Goal: Transaction & Acquisition: Download file/media

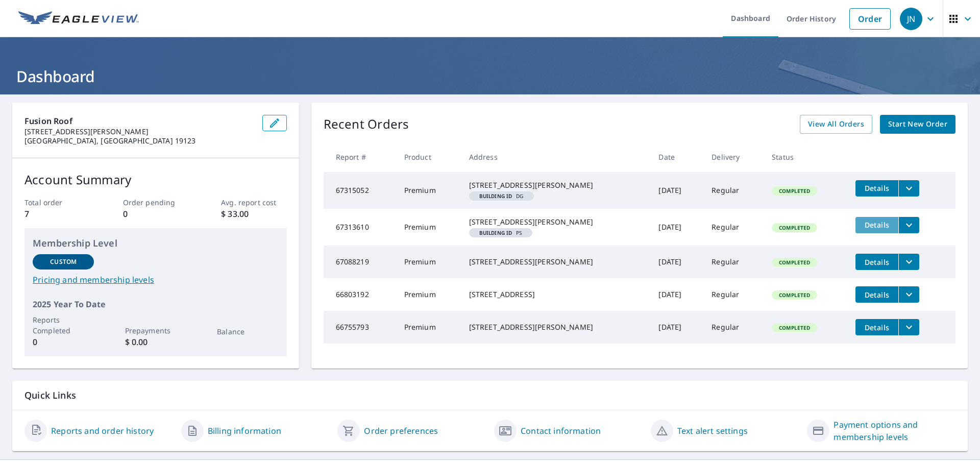
click at [871, 230] on span "Details" at bounding box center [876, 225] width 31 height 10
click at [868, 191] on span "Details" at bounding box center [876, 188] width 31 height 10
click at [903, 231] on icon "filesDropdownBtn-67313610" at bounding box center [909, 225] width 12 height 12
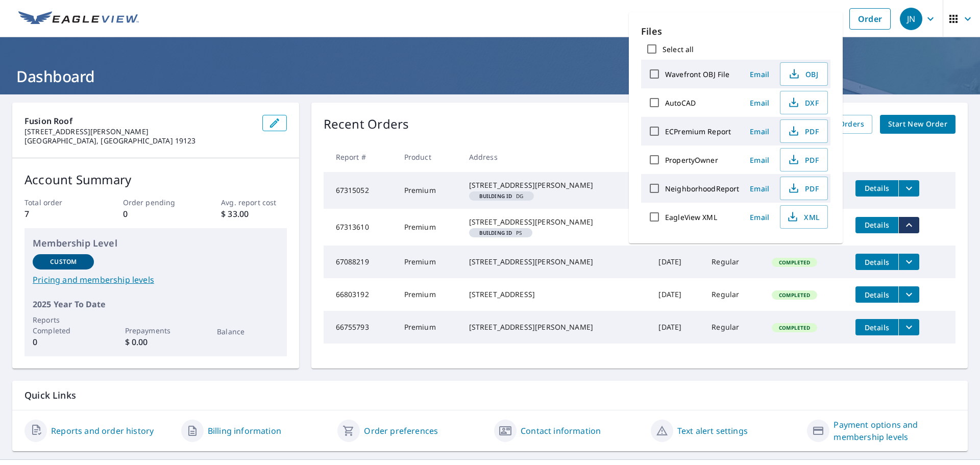
click at [652, 49] on input "Select all" at bounding box center [651, 48] width 21 height 21
checkbox input "true"
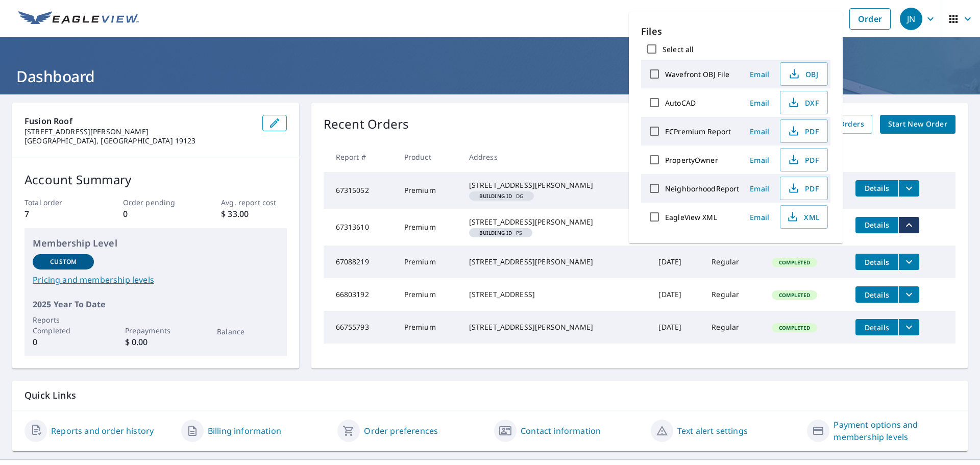
checkbox input "true"
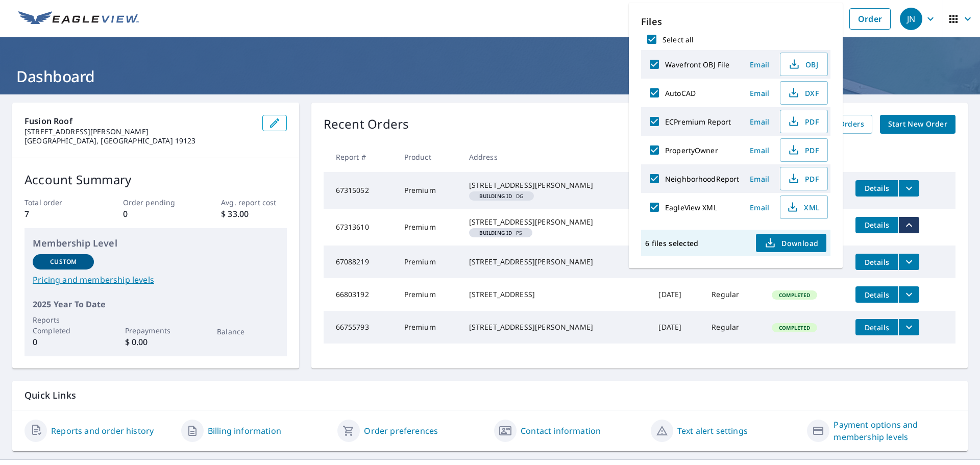
drag, startPoint x: 858, startPoint y: 237, endPoint x: 793, endPoint y: 240, distance: 64.9
click at [793, 240] on body "JN JN Dashboard Order History Order JN Dashboard Fusion Roof [STREET_ADDRESS][P…" at bounding box center [490, 232] width 980 height 465
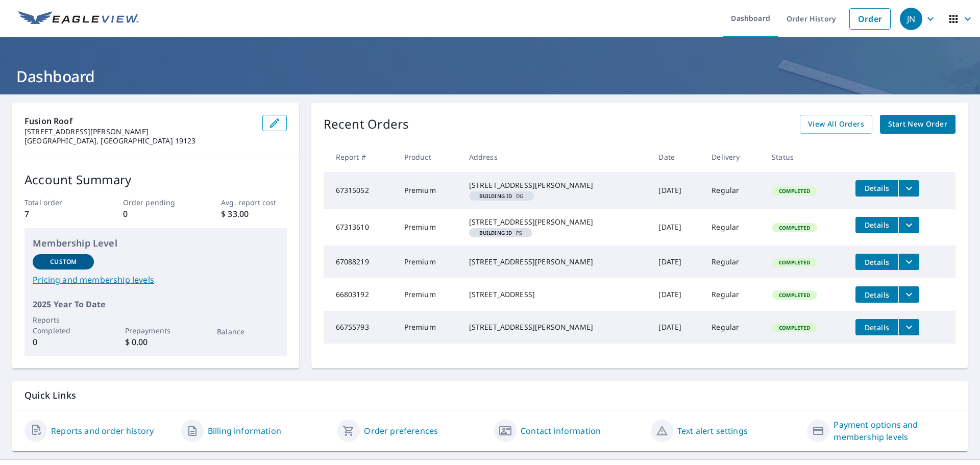
click at [793, 231] on span "Completed" at bounding box center [794, 227] width 43 height 7
click at [880, 230] on span "Details" at bounding box center [876, 225] width 31 height 10
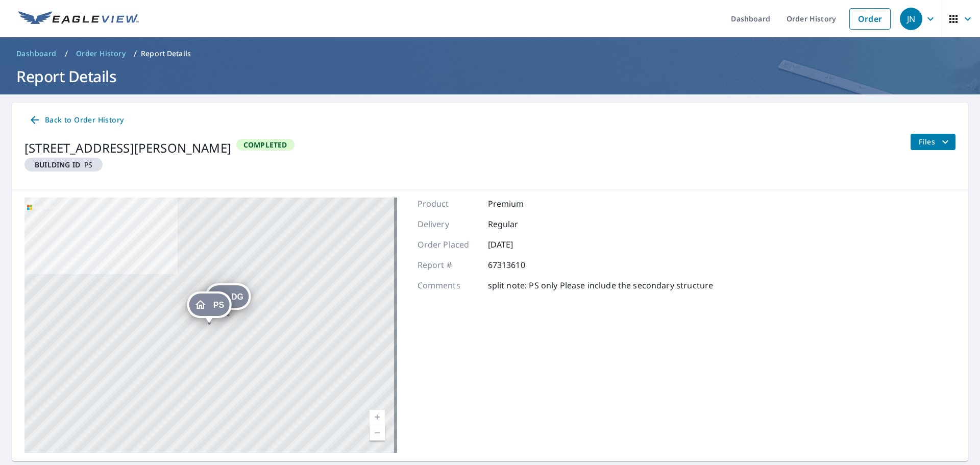
click at [949, 143] on div "Back to Order History [STREET_ADDRESS][PERSON_NAME] Building ID PS Completed Fi…" at bounding box center [489, 146] width 955 height 87
click at [939, 142] on icon "filesDropdownBtn-67313610" at bounding box center [945, 142] width 12 height 12
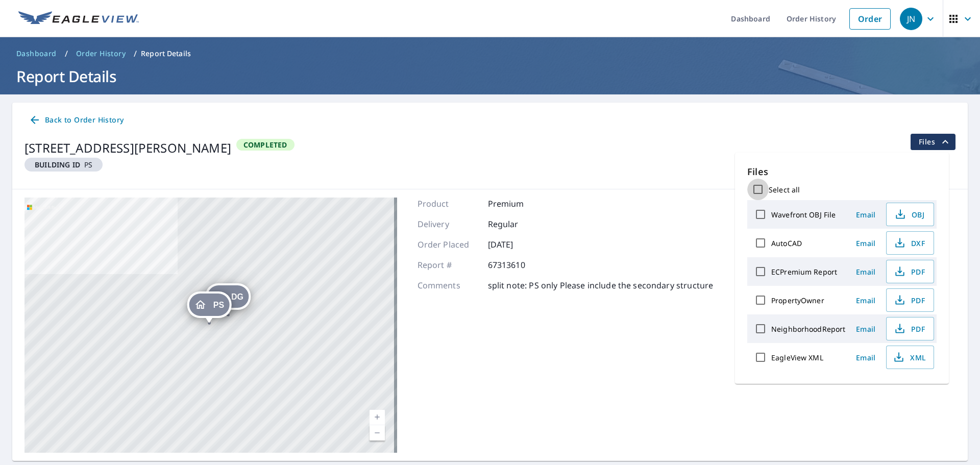
click at [762, 187] on input "Select all" at bounding box center [757, 189] width 21 height 21
checkbox input "true"
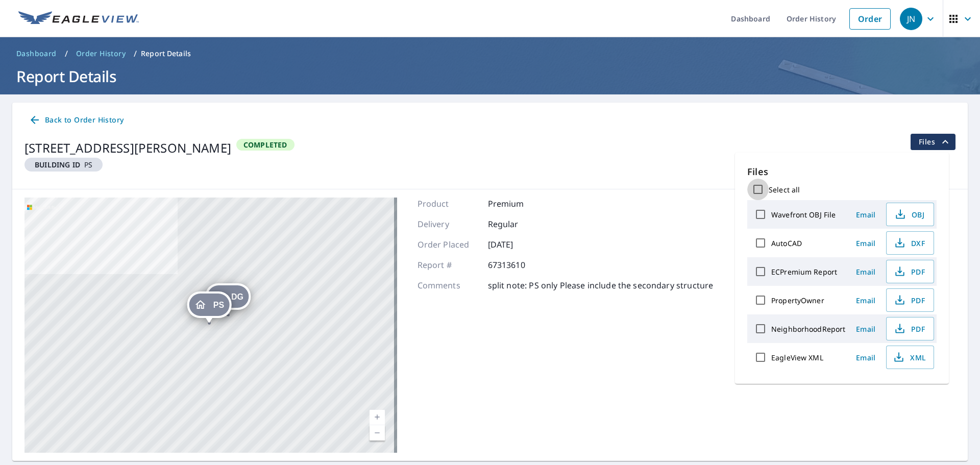
checkbox input "true"
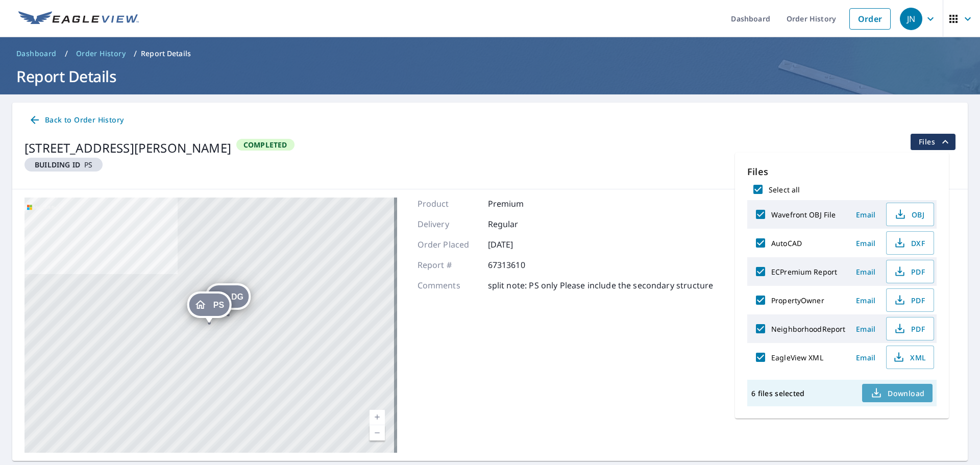
click at [898, 392] on span "Download" at bounding box center [897, 393] width 54 height 12
click at [893, 395] on span "Download" at bounding box center [897, 393] width 54 height 12
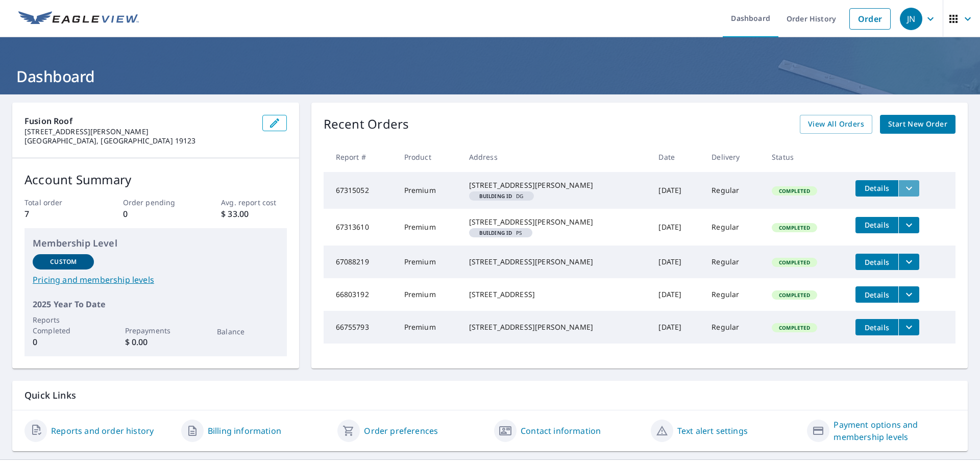
click at [906, 188] on icon "filesDropdownBtn-67315052" at bounding box center [909, 188] width 6 height 4
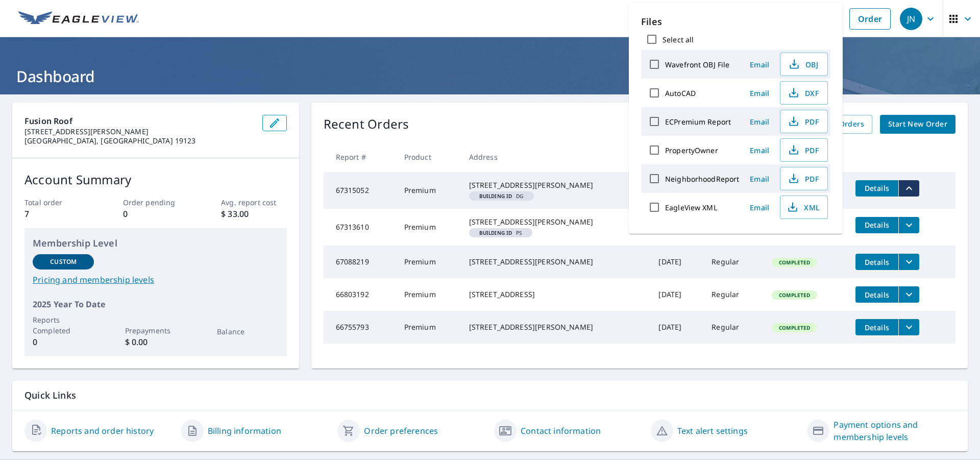
click at [653, 39] on input "Select all" at bounding box center [651, 39] width 21 height 21
checkbox input "true"
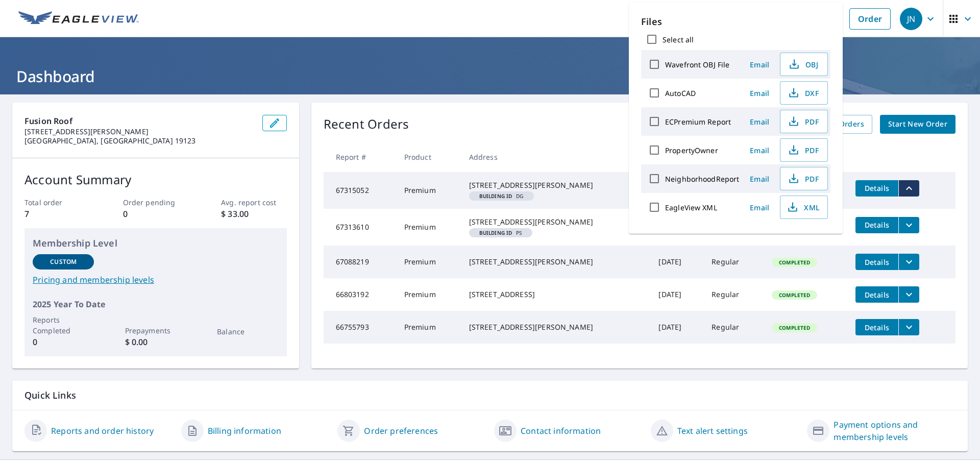
checkbox input "true"
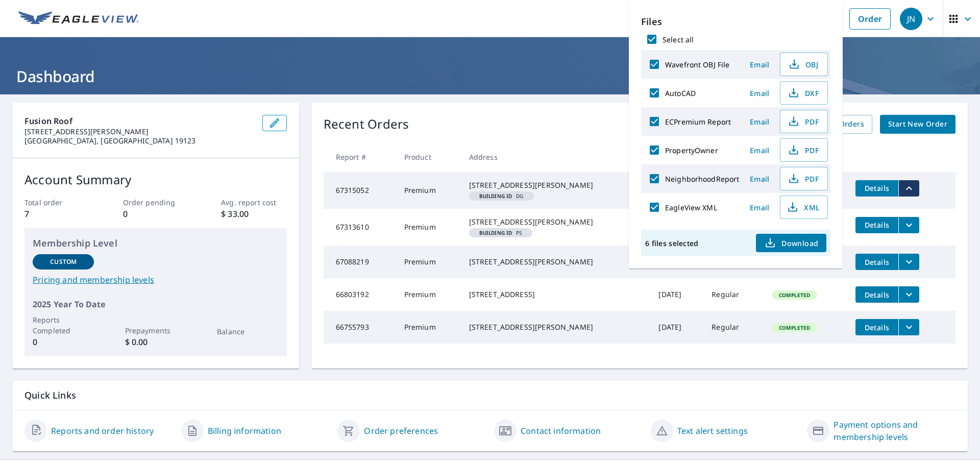
click at [787, 243] on span "Download" at bounding box center [791, 243] width 54 height 12
click at [490, 122] on div "Recent Orders View All Orders Start New Order" at bounding box center [640, 124] width 632 height 19
